Goal: Task Accomplishment & Management: Manage account settings

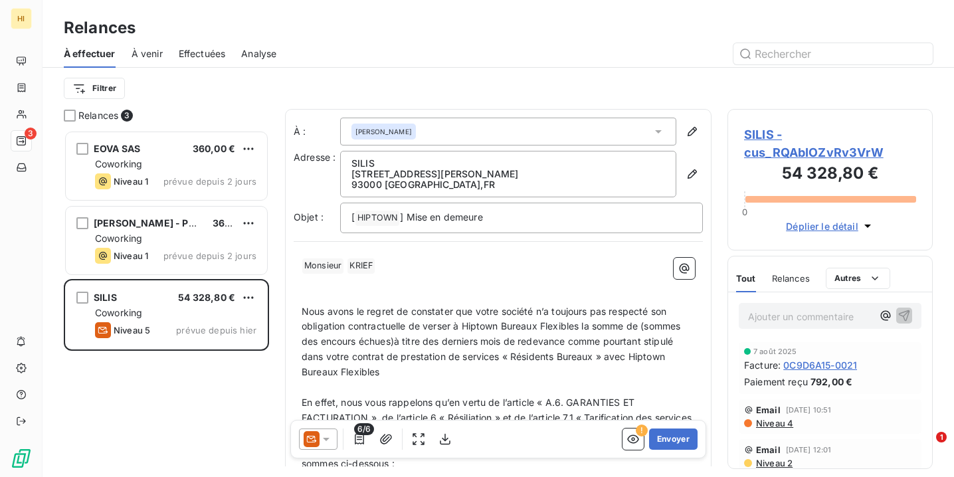
scroll to position [347, 205]
click at [663, 440] on button "Envoyer" at bounding box center [673, 438] width 48 height 21
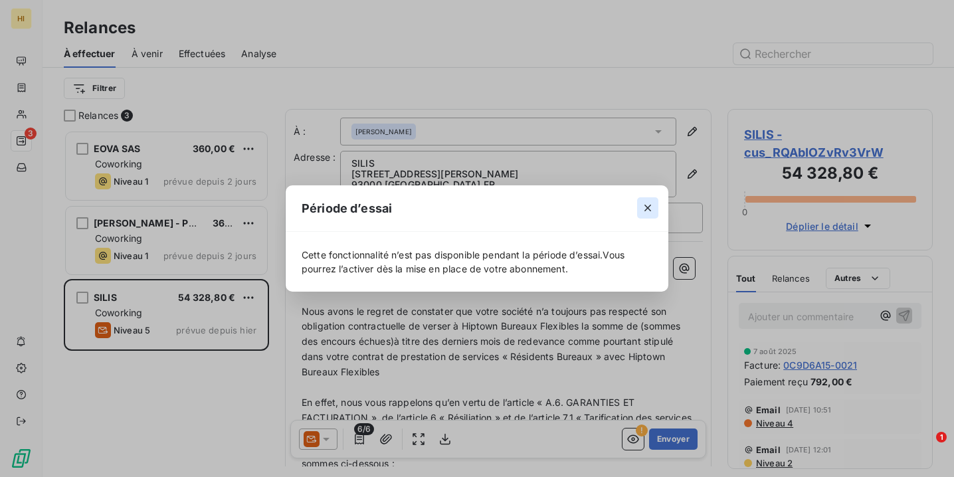
click at [648, 211] on icon "button" at bounding box center [647, 207] width 13 height 13
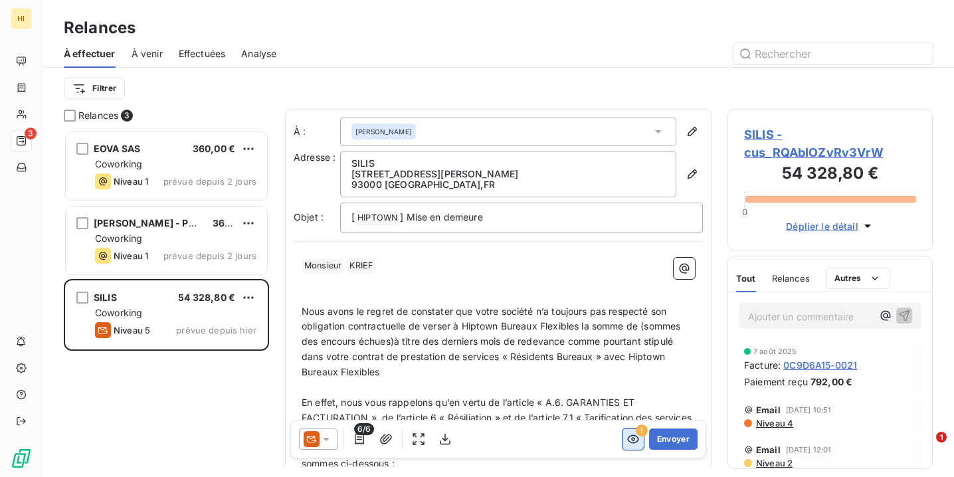
click at [631, 443] on icon "button" at bounding box center [633, 439] width 12 height 9
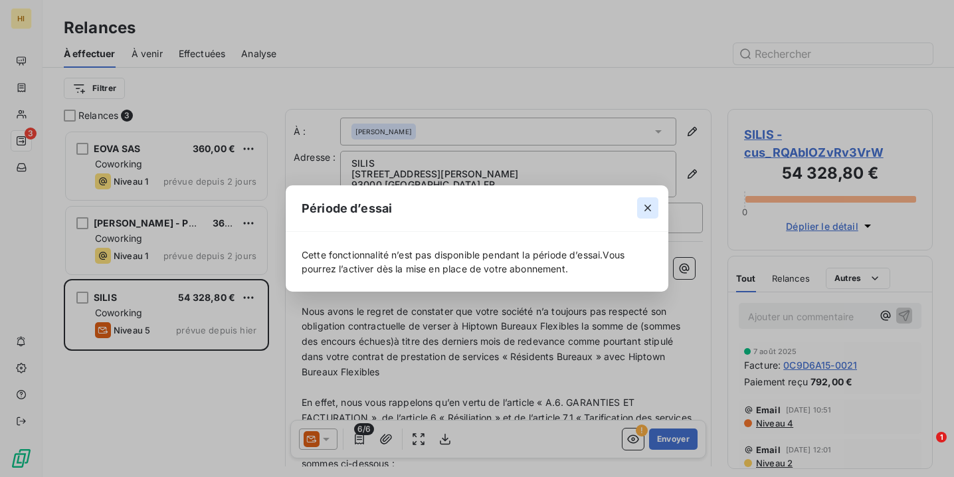
click at [650, 211] on icon "button" at bounding box center [647, 208] width 7 height 7
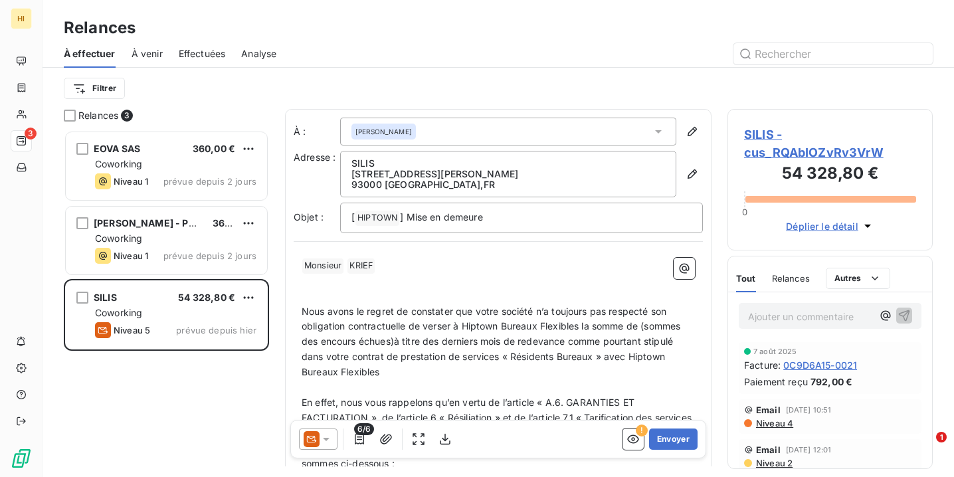
click at [673, 439] on button "Envoyer" at bounding box center [673, 438] width 48 height 21
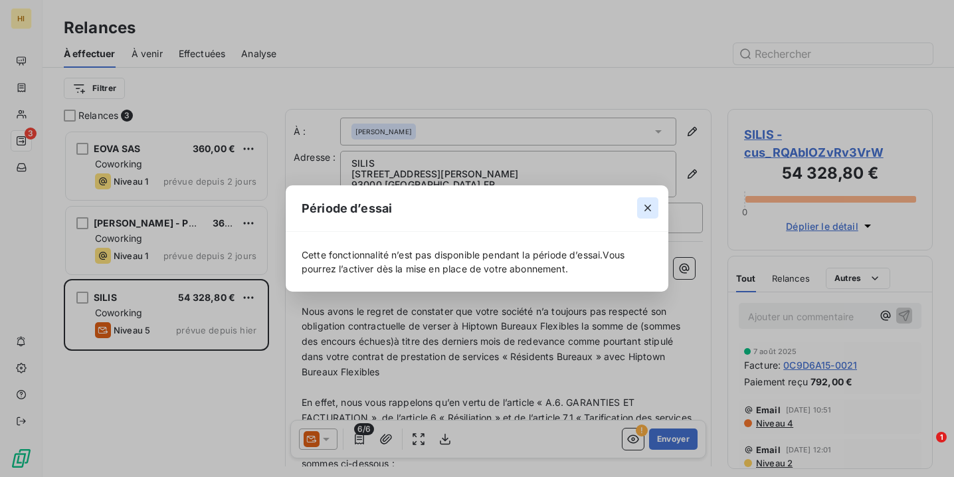
click at [648, 212] on icon "button" at bounding box center [647, 207] width 13 height 13
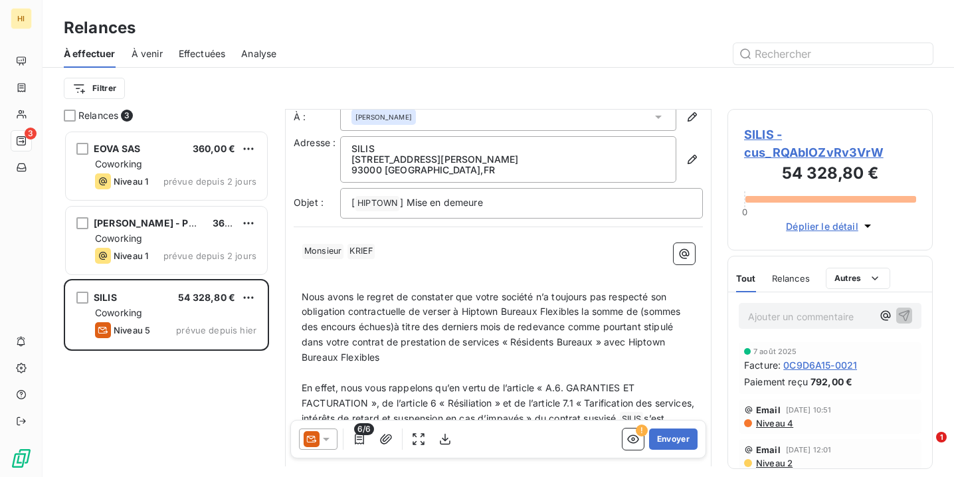
scroll to position [0, 0]
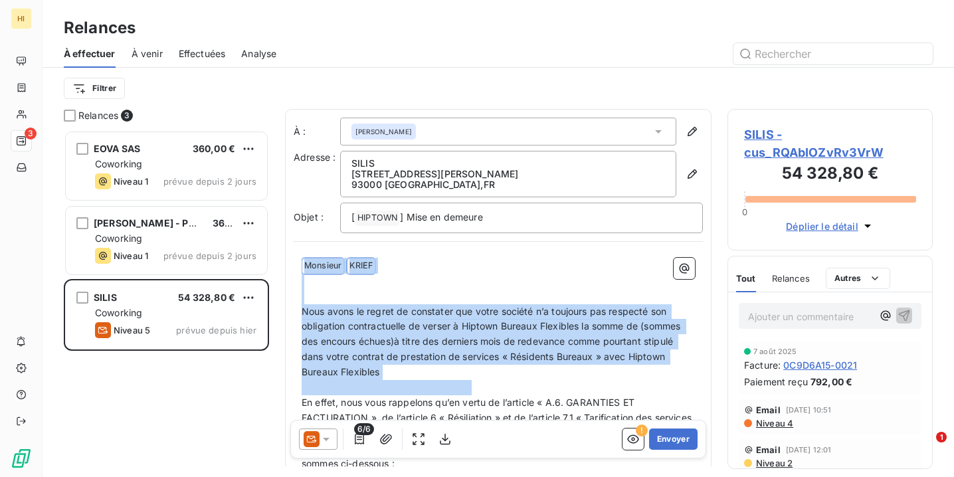
drag, startPoint x: 302, startPoint y: 262, endPoint x: 606, endPoint y: 384, distance: 328.2
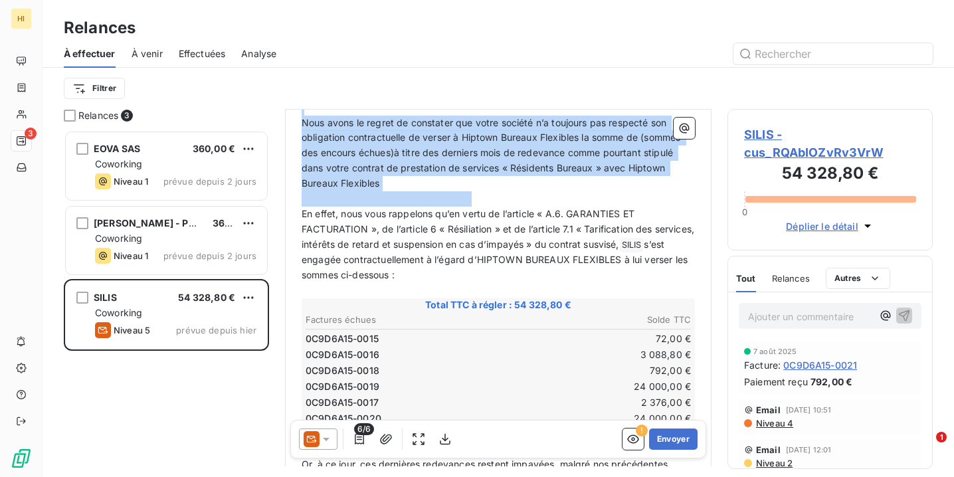
scroll to position [190, 0]
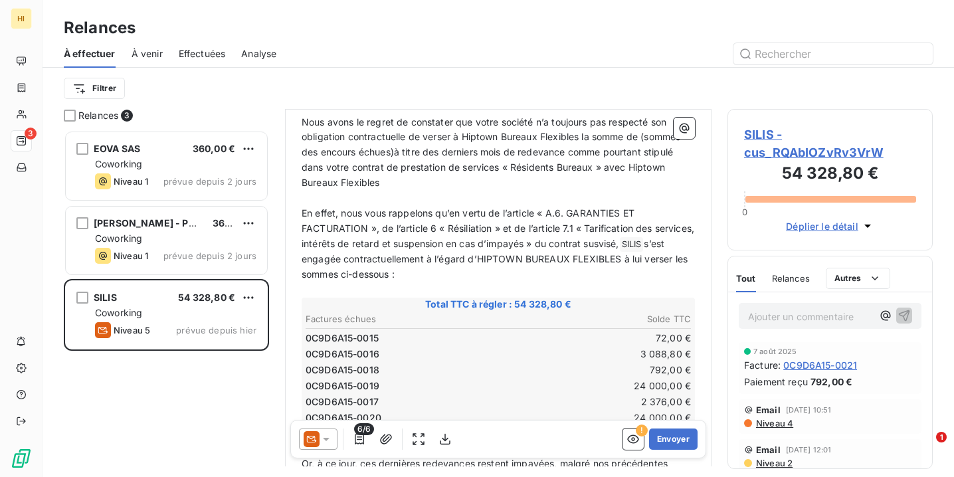
click at [444, 242] on p "En effet, nous vous rappelons qu’en vertu de l’article « A.6. GARANTIES ET FACT…" at bounding box center [498, 244] width 393 height 76
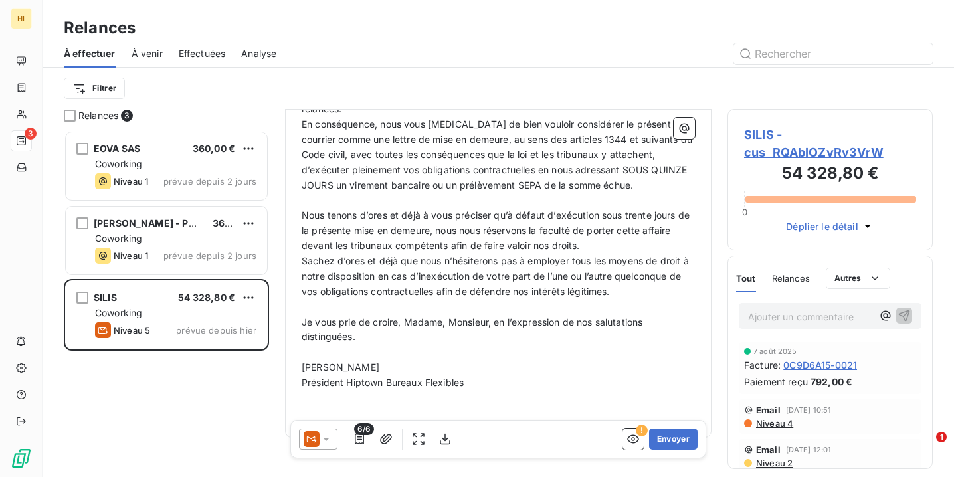
scroll to position [559, 0]
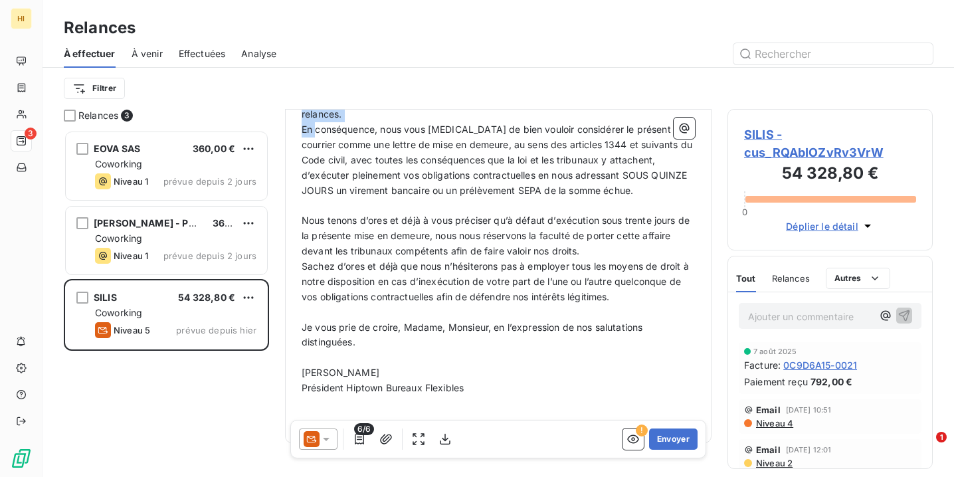
drag, startPoint x: 468, startPoint y: 359, endPoint x: 302, endPoint y: 120, distance: 290.7
click at [299, 108] on div "Relances À effectuer À venir Effectuées Analyse Filtrer Relances 3 EOVA SAS 360…" at bounding box center [498, 238] width 911 height 477
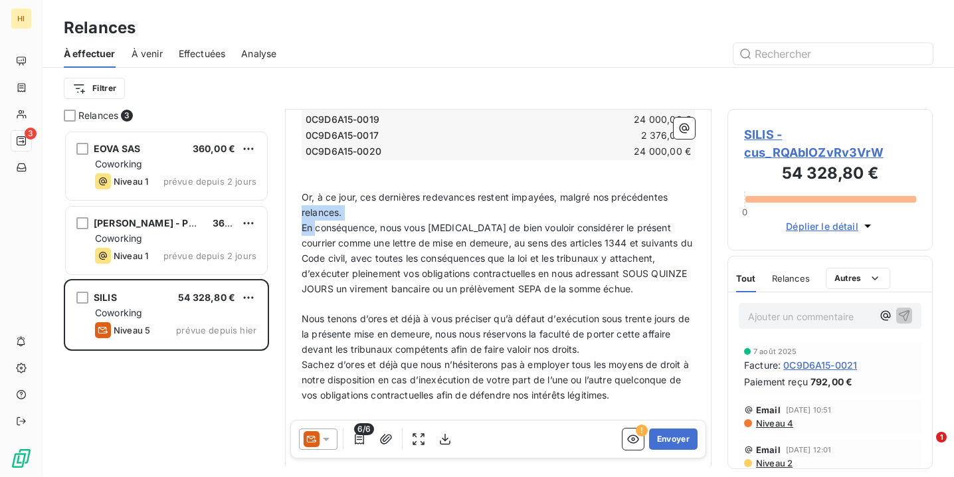
scroll to position [456, 0]
click at [355, 239] on p "En conséquence, nous vous [MEDICAL_DATA] de bien vouloir considérer le présent …" at bounding box center [498, 259] width 393 height 76
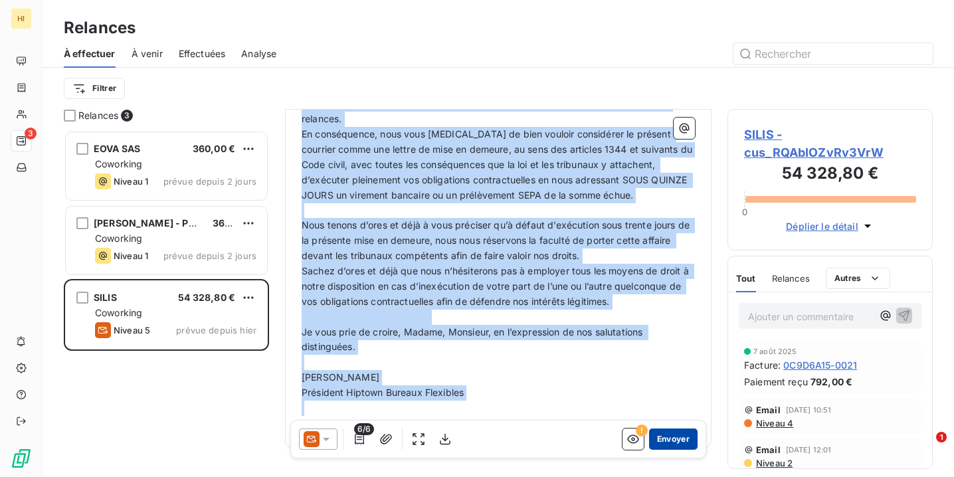
scroll to position [558, 0]
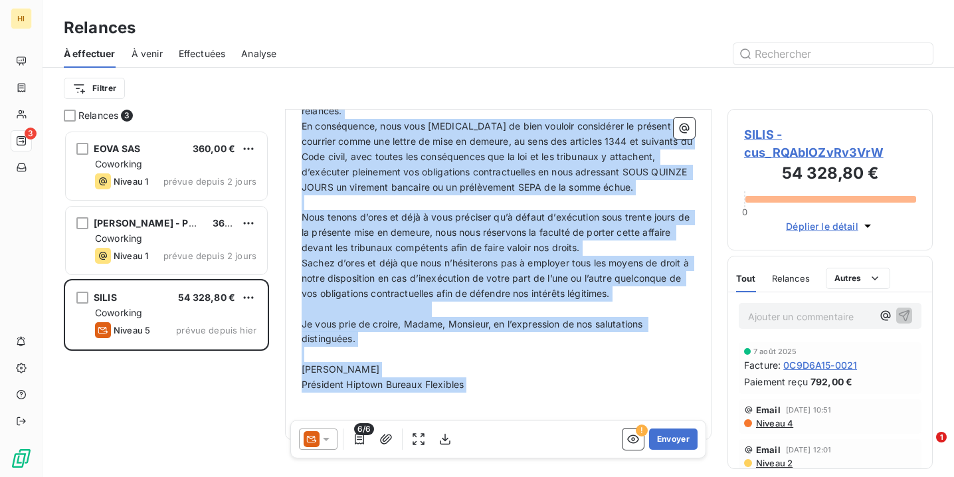
drag, startPoint x: 303, startPoint y: 196, endPoint x: 640, endPoint y: 372, distance: 380.0
click at [640, 372] on div "﻿ Monsieur ﻿ [PERSON_NAME] ﻿ ﻿ ﻿ ﻿ Nous avons le regret de constater que votre …" at bounding box center [498, 61] width 393 height 723
copy div "﻿ Loremips ﻿ DOLOR ﻿ ﻿ ﻿ ﻿ Sita conse ad elitse do eiusmodte inc utlab etdolor …"
click at [480, 393] on p "﻿" at bounding box center [498, 400] width 393 height 15
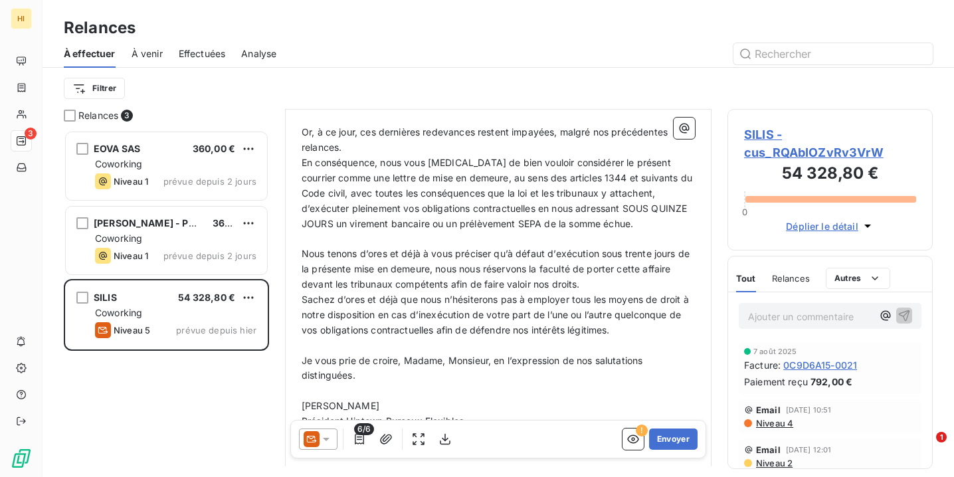
scroll to position [525, 0]
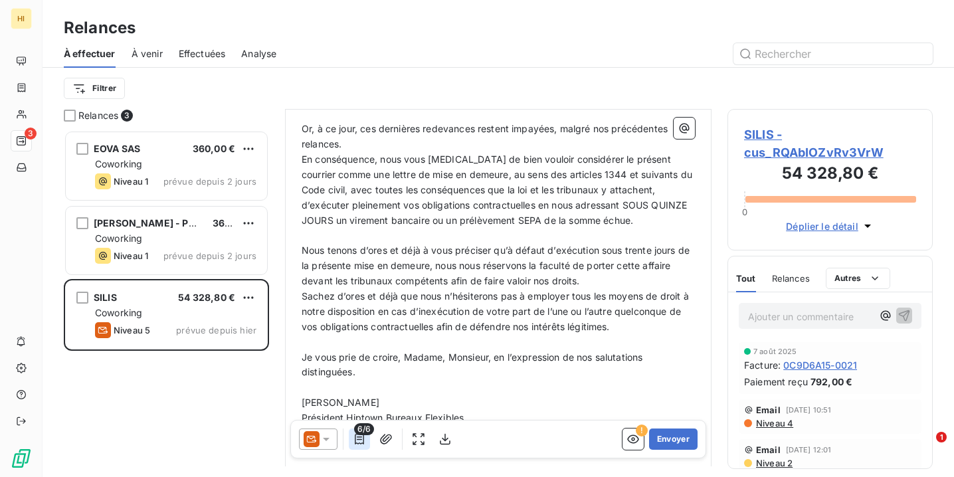
click at [362, 437] on icon "button" at bounding box center [359, 438] width 13 height 13
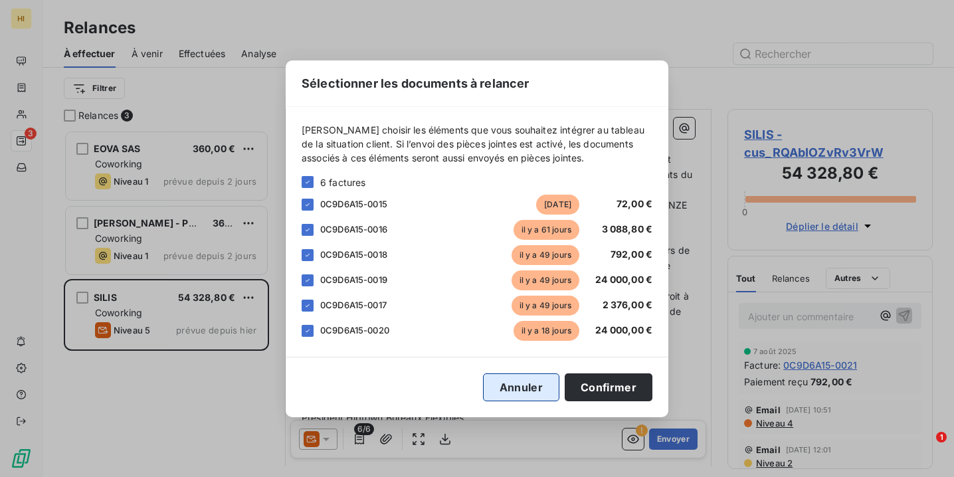
click at [528, 393] on button "Annuler" at bounding box center [521, 387] width 76 height 28
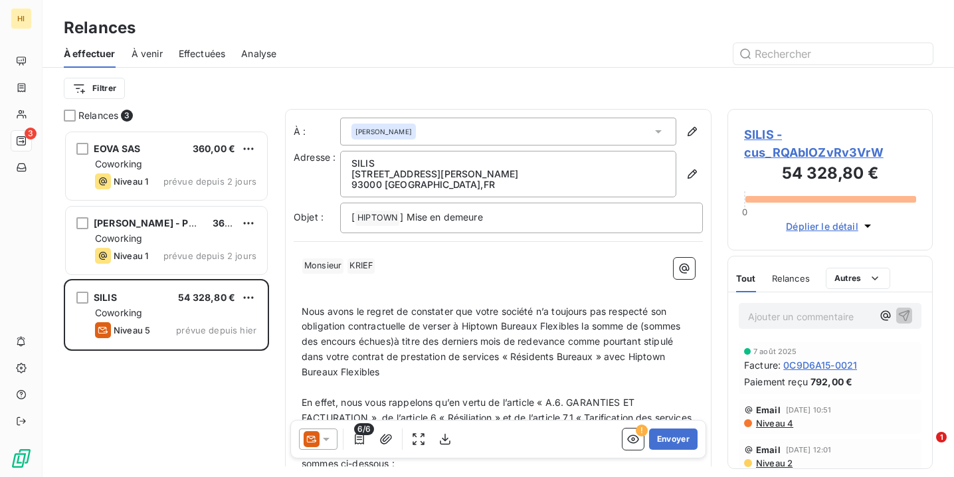
scroll to position [0, 0]
drag, startPoint x: 505, startPoint y: 220, endPoint x: 341, endPoint y: 215, distance: 164.1
click at [341, 215] on div "[ HIPTOWN ﻿ ] Mise en demeure" at bounding box center [521, 218] width 363 height 31
copy p "[ HIPTOWN ﻿ ] Mise en demeure"
click at [424, 135] on div "[PERSON_NAME]" at bounding box center [508, 132] width 336 height 28
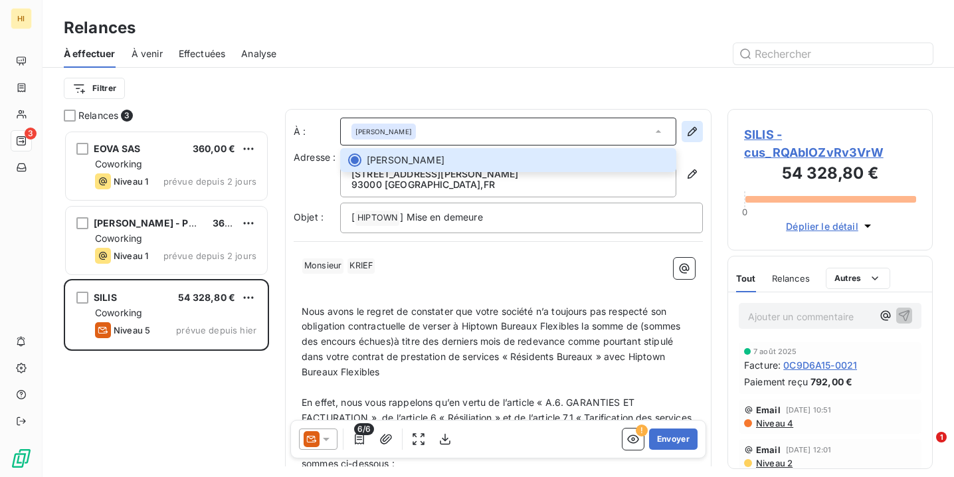
click at [685, 132] on button "button" at bounding box center [691, 131] width 21 height 21
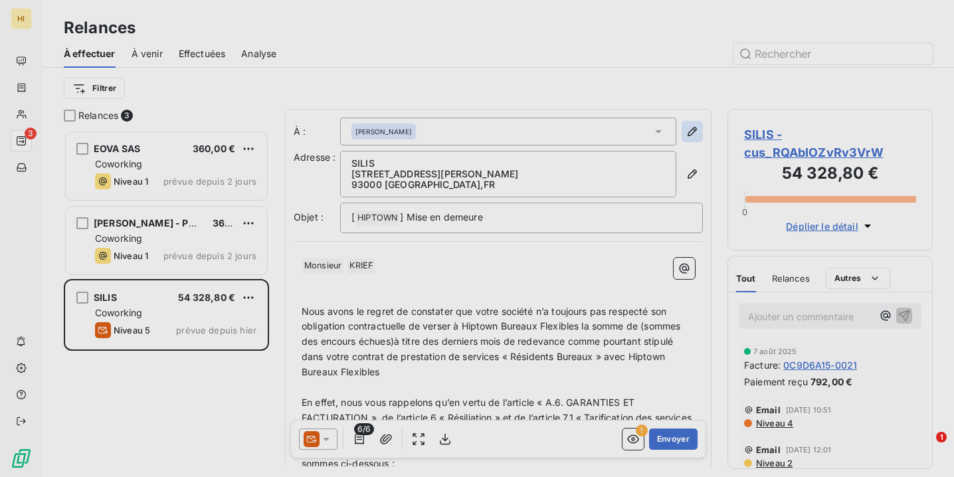
type input "Steeve"
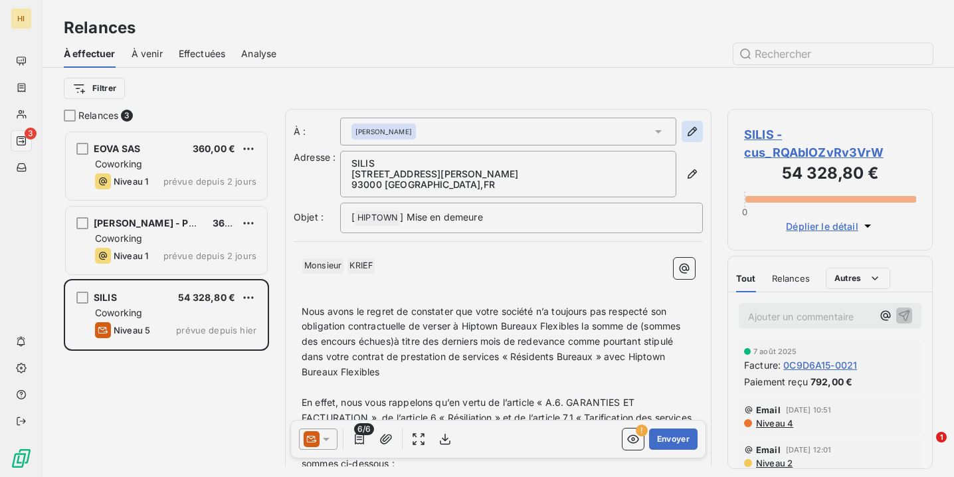
type input "KRIEF"
type input "[EMAIL_ADDRESS][DOMAIN_NAME]"
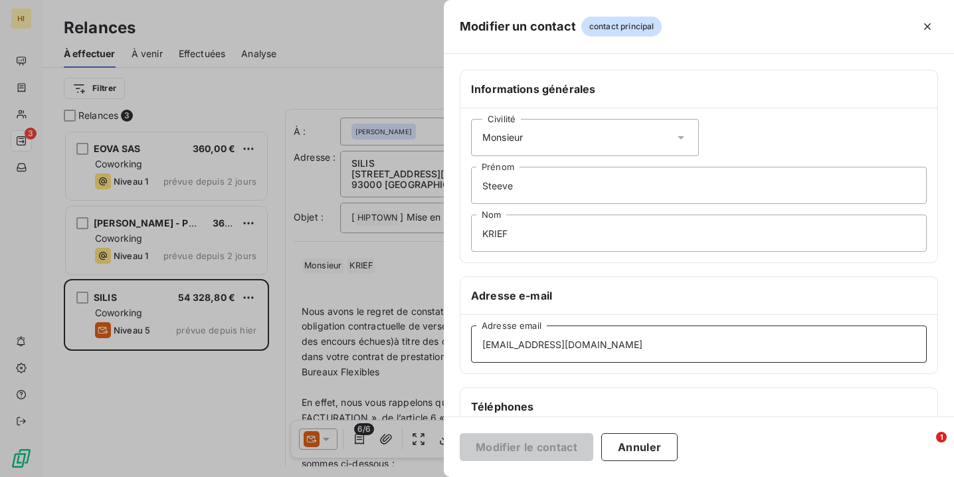
drag, startPoint x: 632, startPoint y: 343, endPoint x: 473, endPoint y: 349, distance: 159.5
click at [631, 344] on input "[EMAIL_ADDRESS][DOMAIN_NAME]" at bounding box center [699, 343] width 456 height 37
drag, startPoint x: 631, startPoint y: 344, endPoint x: 480, endPoint y: 343, distance: 151.4
click at [480, 343] on input "[EMAIL_ADDRESS][DOMAIN_NAME]" at bounding box center [699, 343] width 456 height 37
click at [928, 28] on icon "button" at bounding box center [927, 26] width 7 height 7
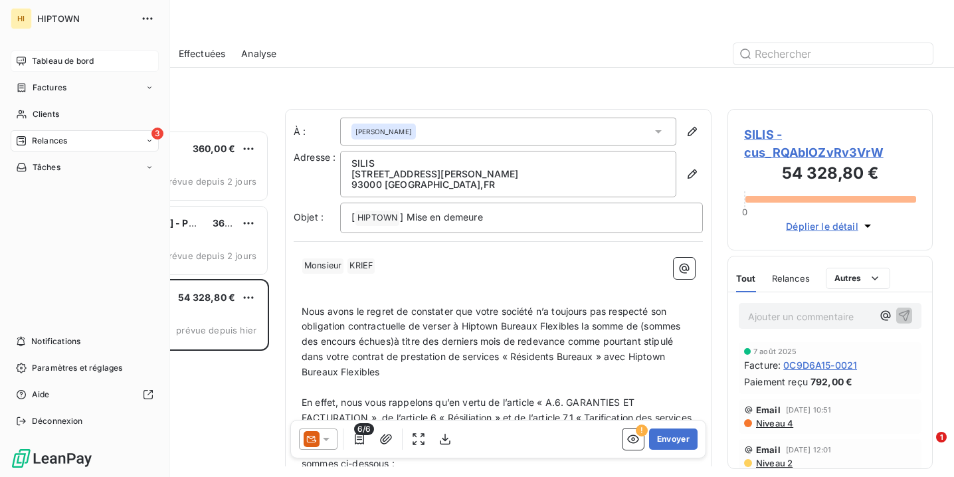
click at [40, 57] on span "Tableau de bord" at bounding box center [63, 61] width 62 height 12
